Goal: Communication & Community: Answer question/provide support

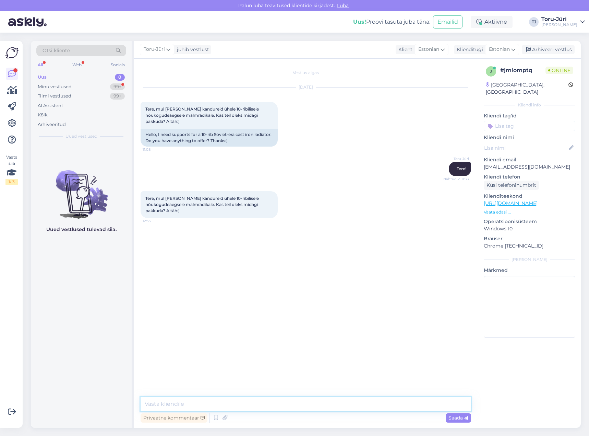
click at [275, 404] on textarea at bounding box center [306, 403] width 331 height 14
drag, startPoint x: 377, startPoint y: 405, endPoint x: 110, endPoint y: 405, distance: 267.5
click at [110, 405] on div "Otsi kliente All Web Socials Uus 0 Minu vestlused 99+ Tiimi vestlused 99+ AI As…" at bounding box center [306, 234] width 550 height 387
type textarea "[PERSON_NAME] analooge"
paste textarea "[URL][DOMAIN_NAME]"
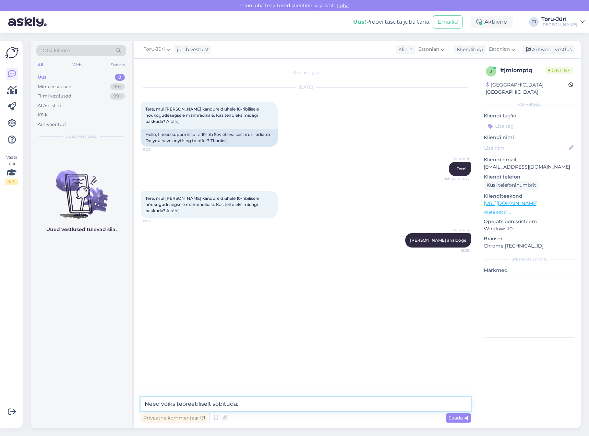
type textarea "Need võiks teoreetiliselt sobituda: [URL][DOMAIN_NAME]"
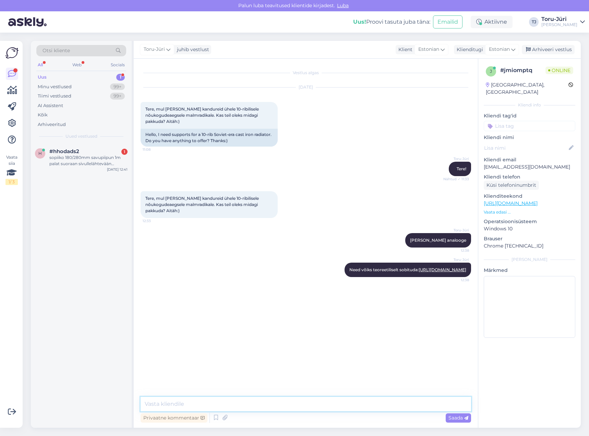
click at [324, 405] on textarea at bounding box center [306, 403] width 331 height 14
click at [280, 402] on textarea at bounding box center [306, 403] width 331 height 14
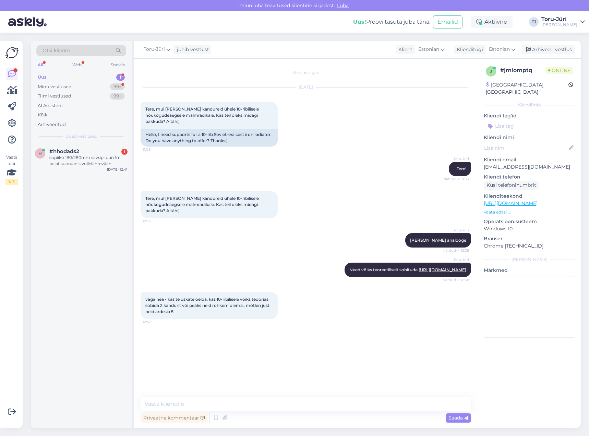
click at [377, 316] on div "väga hea - kas te oskate öelda, kas 10-ribilisele võiks teoorias sobida 2 kandu…" at bounding box center [306, 305] width 331 height 42
click at [250, 404] on textarea at bounding box center [306, 403] width 331 height 14
type textarea "[PERSON_NAME] laius on 6 cm?"
type textarea "j"
type textarea "v"
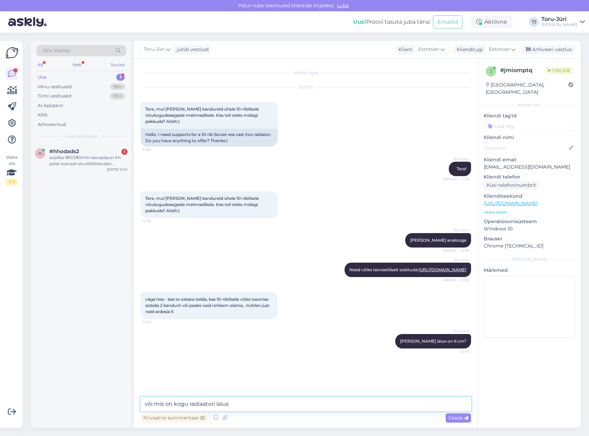
type textarea "või mis on kogu radiaatori laius?"
type textarea "60 cm?"
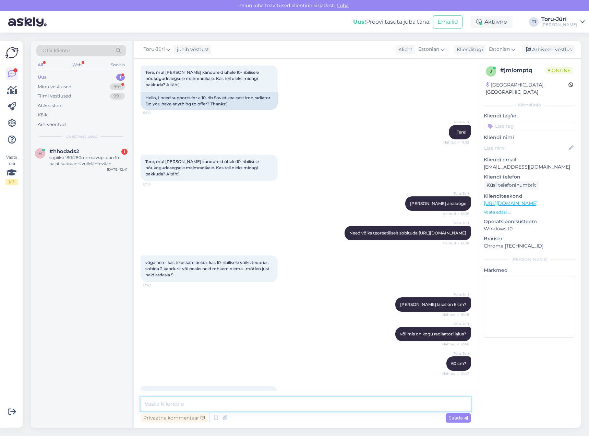
scroll to position [72, 0]
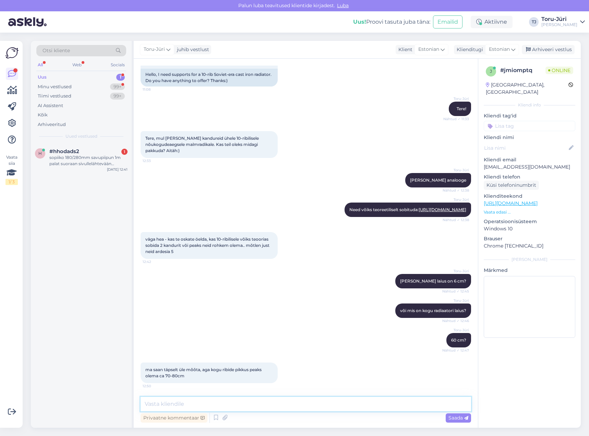
click at [256, 403] on textarea at bounding box center [306, 403] width 331 height 14
type textarea "Soovitan osta siiski 2 kmpl neid kinnitusi"
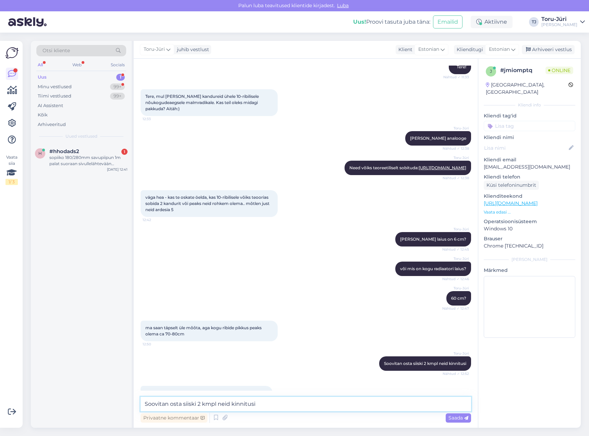
scroll to position [131, 0]
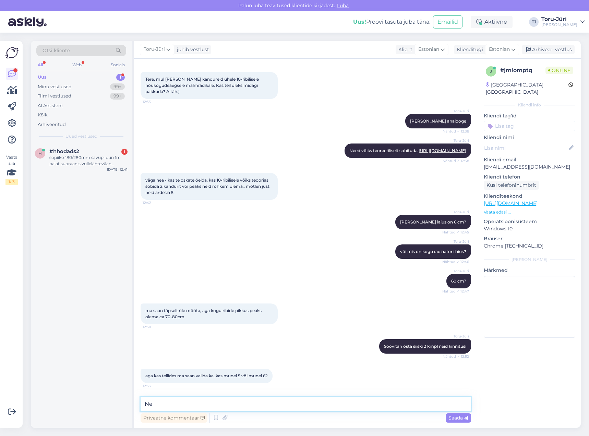
type textarea "N"
type textarea "See ongi üks mudel"
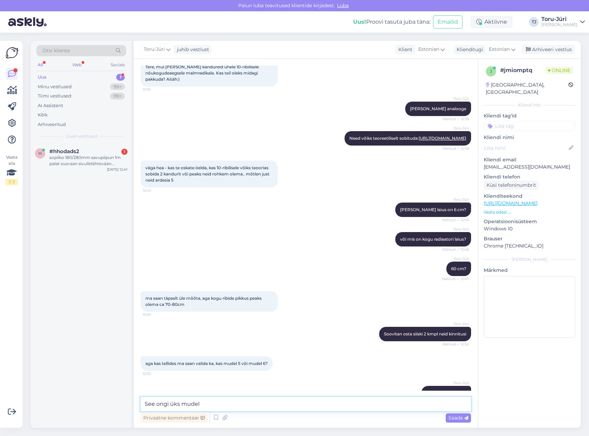
scroll to position [161, 0]
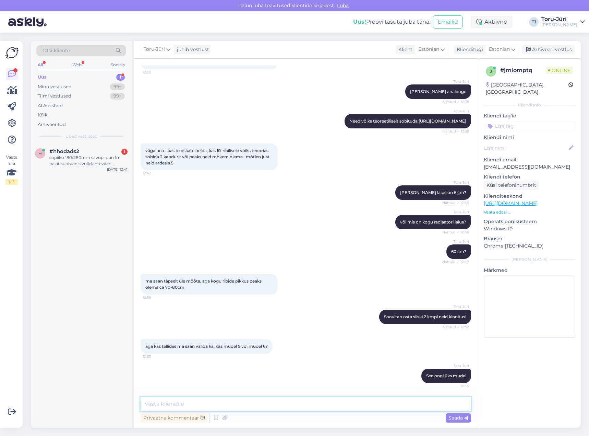
type textarea "m"
type textarea "5/6"
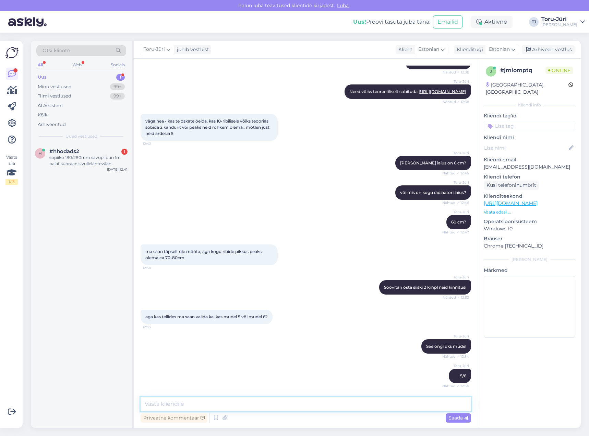
scroll to position [226, 0]
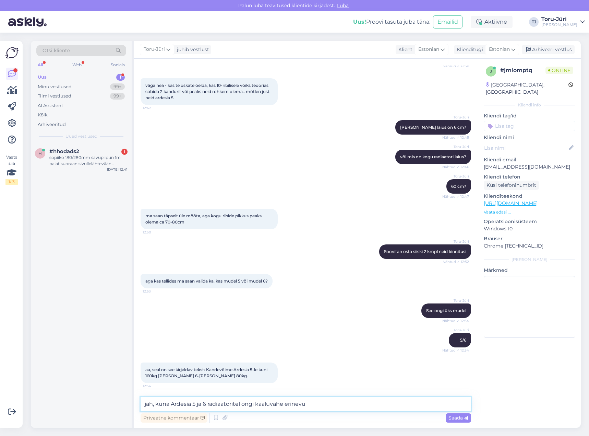
type textarea "jah, kuna Ardesia 5 ja 6 radiaatoritel ongi kaaluvahe erinevus"
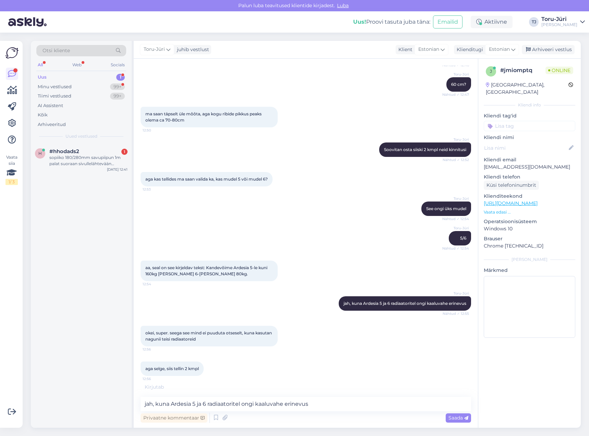
scroll to position [350, 0]
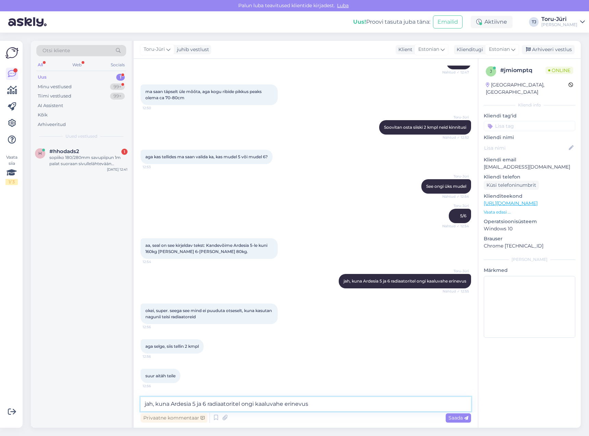
click at [318, 407] on textarea "jah, kuna Ardesia 5 ja 6 radiaatoritel ongi kaaluvahe erinevus" at bounding box center [306, 403] width 331 height 14
type textarea "Võtke heaks!"
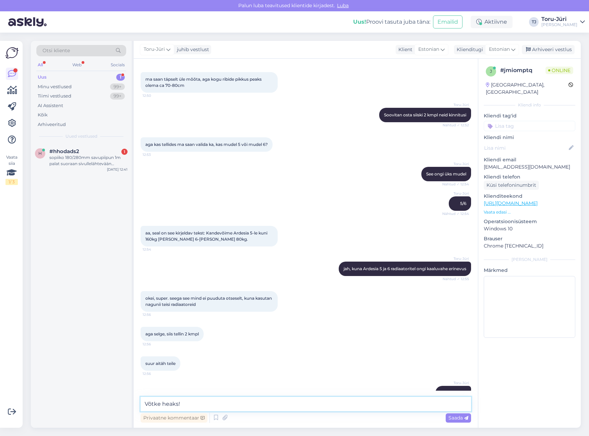
scroll to position [380, 0]
